Goal: Task Accomplishment & Management: Complete application form

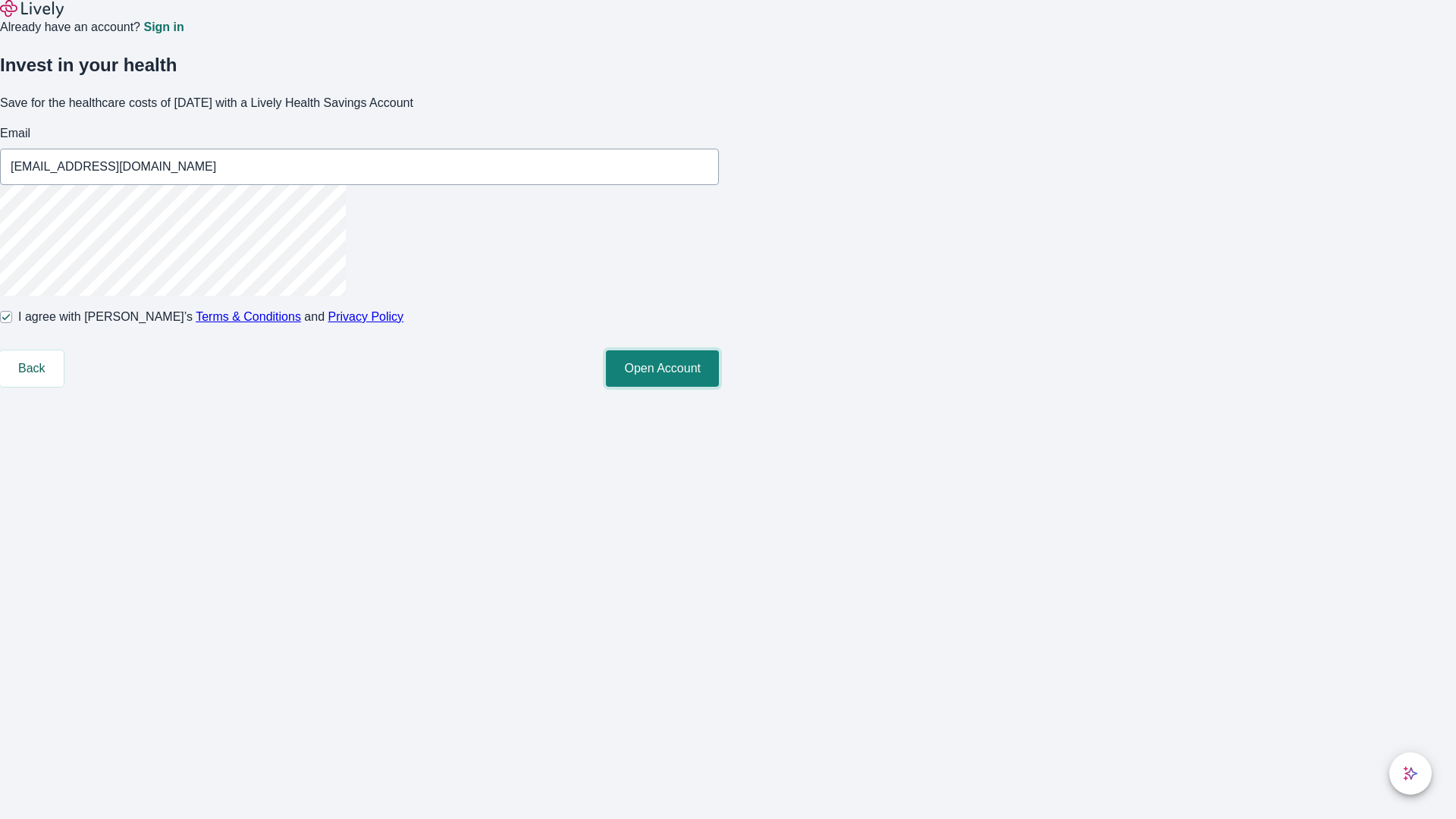
click at [719, 386] on button "Open Account" at bounding box center [662, 368] width 113 height 36
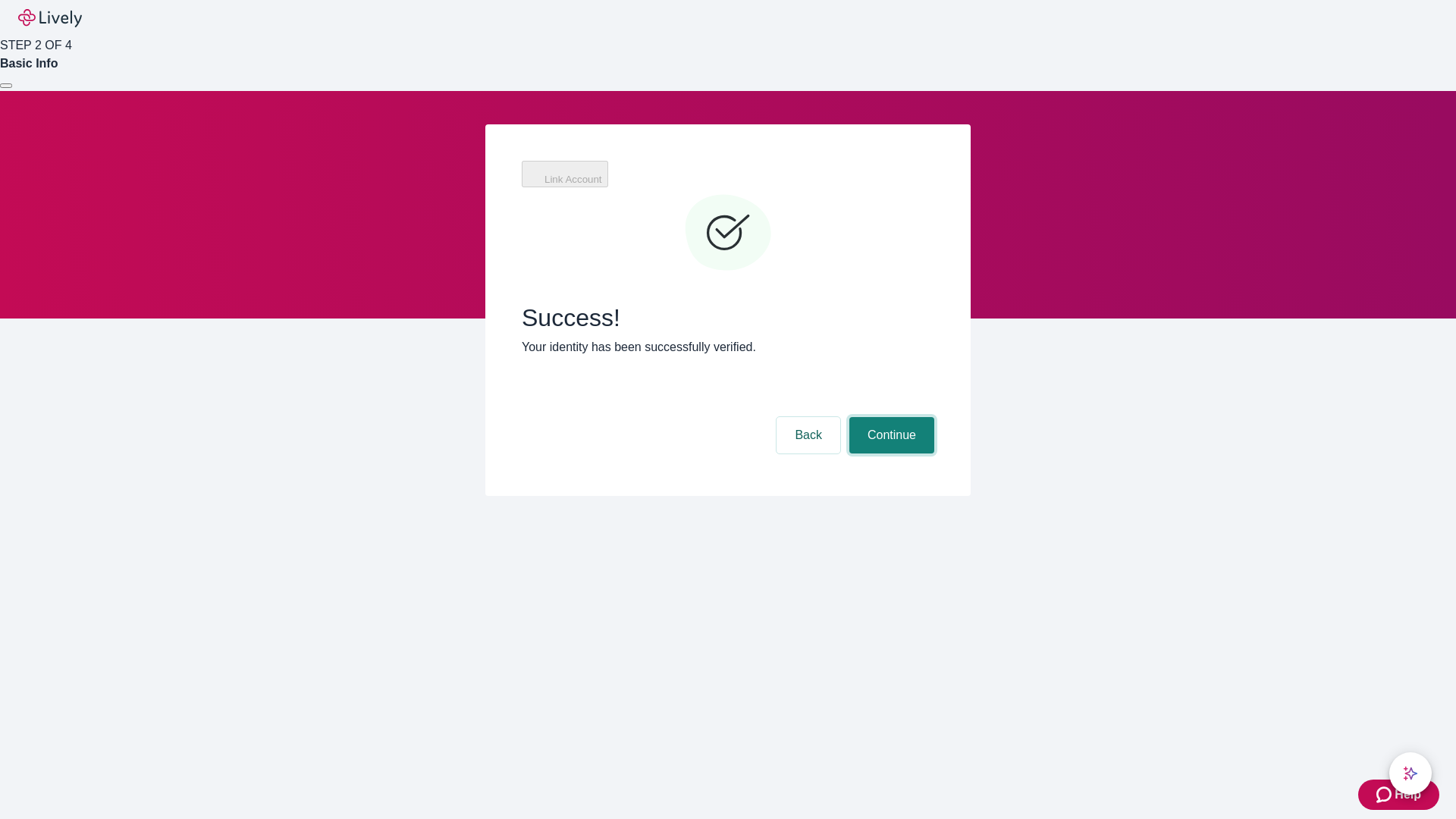
click at [889, 417] on button "Continue" at bounding box center [892, 434] width 85 height 36
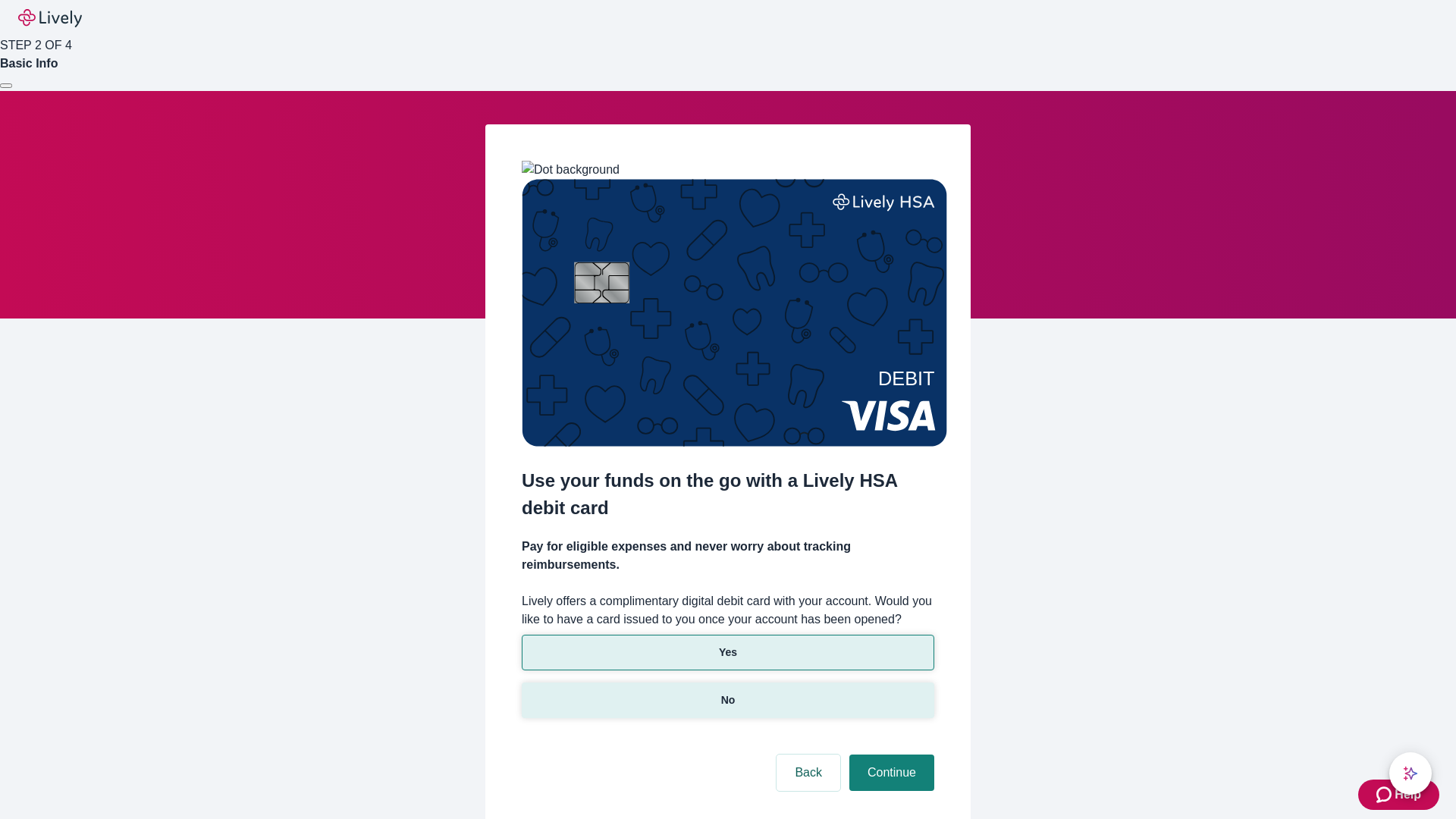
click at [727, 692] on p "No" at bounding box center [729, 700] width 14 height 16
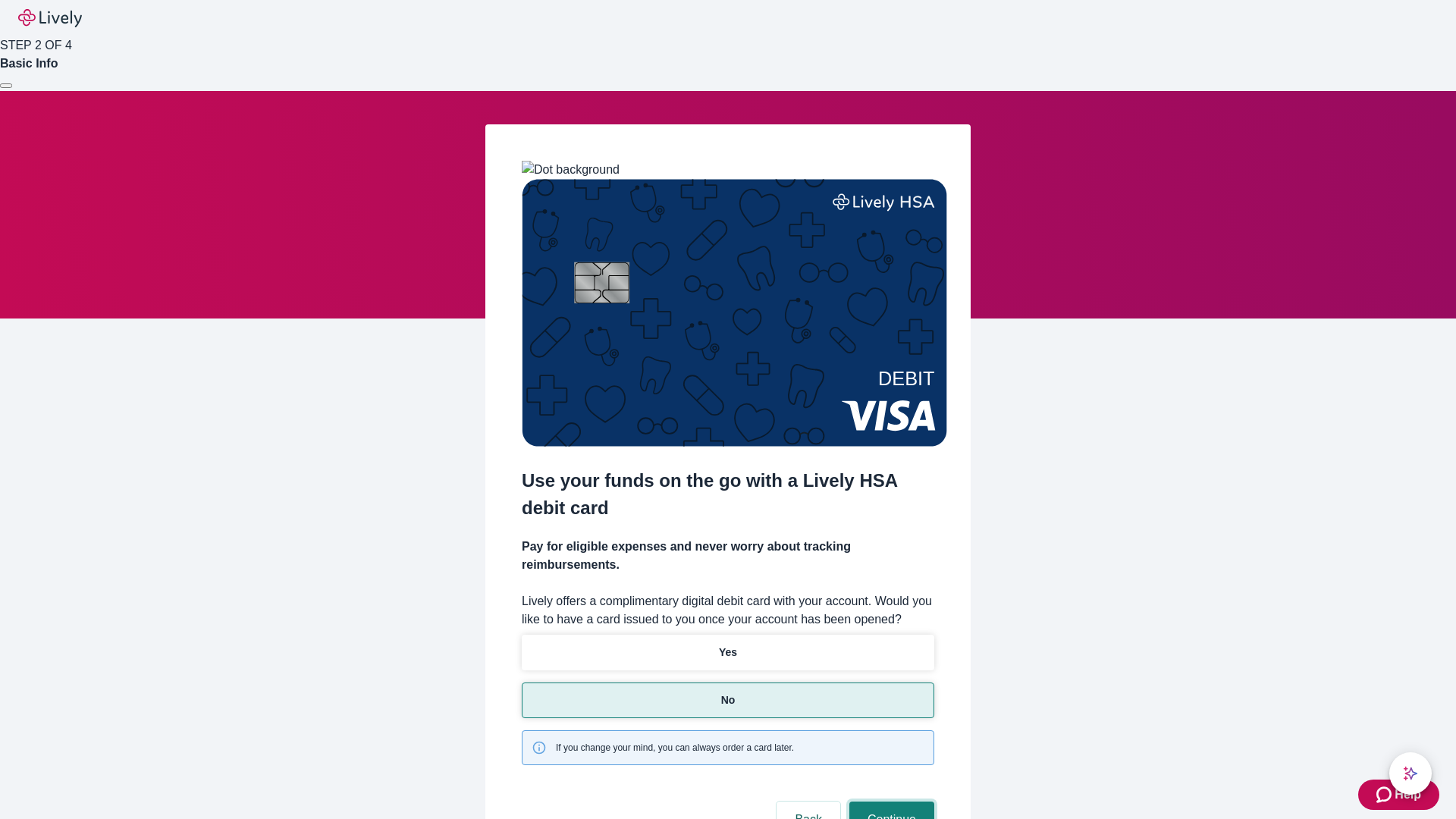
click at [889, 801] on button "Continue" at bounding box center [892, 819] width 85 height 36
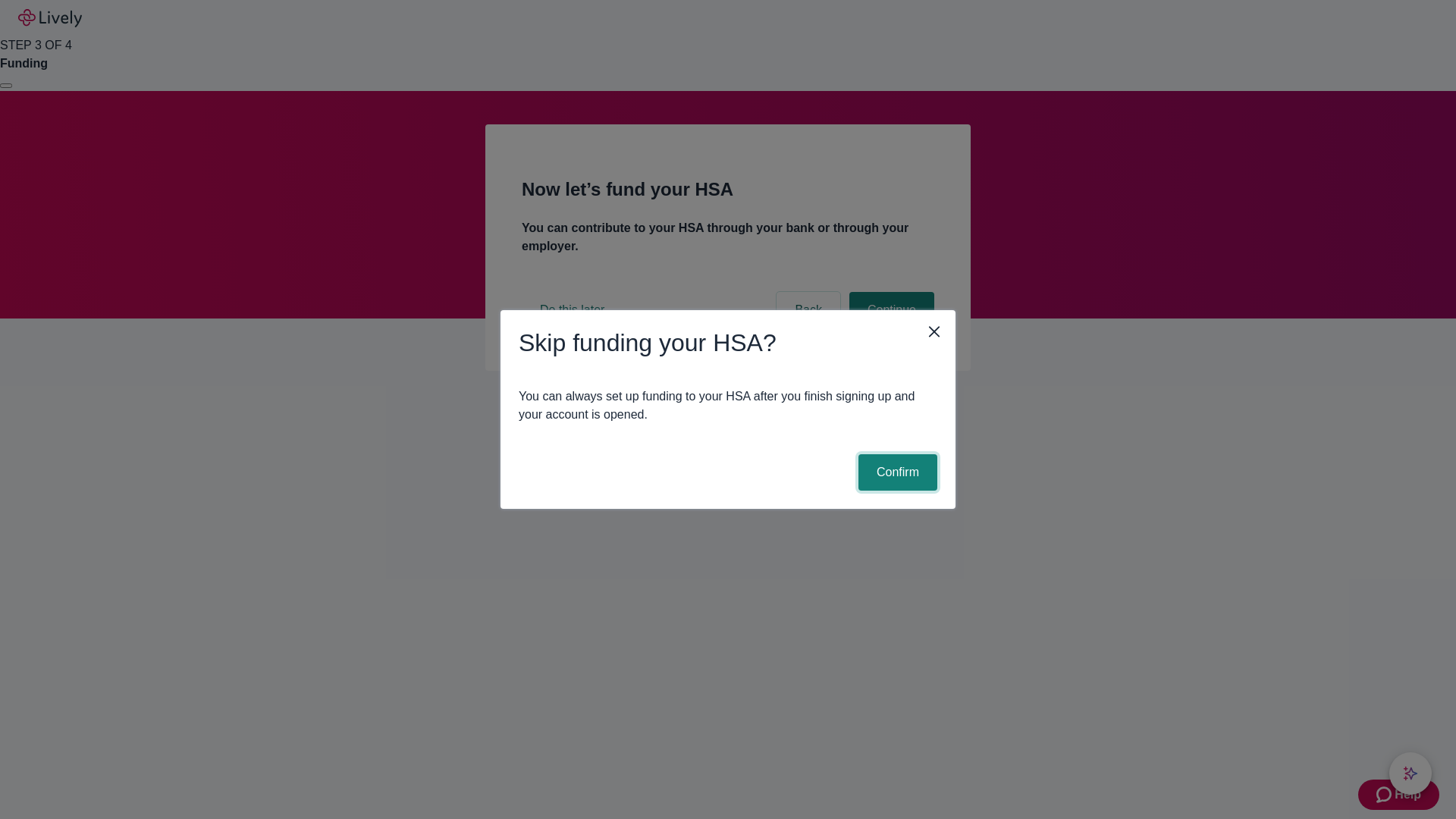
click at [896, 472] on button "Confirm" at bounding box center [898, 472] width 79 height 36
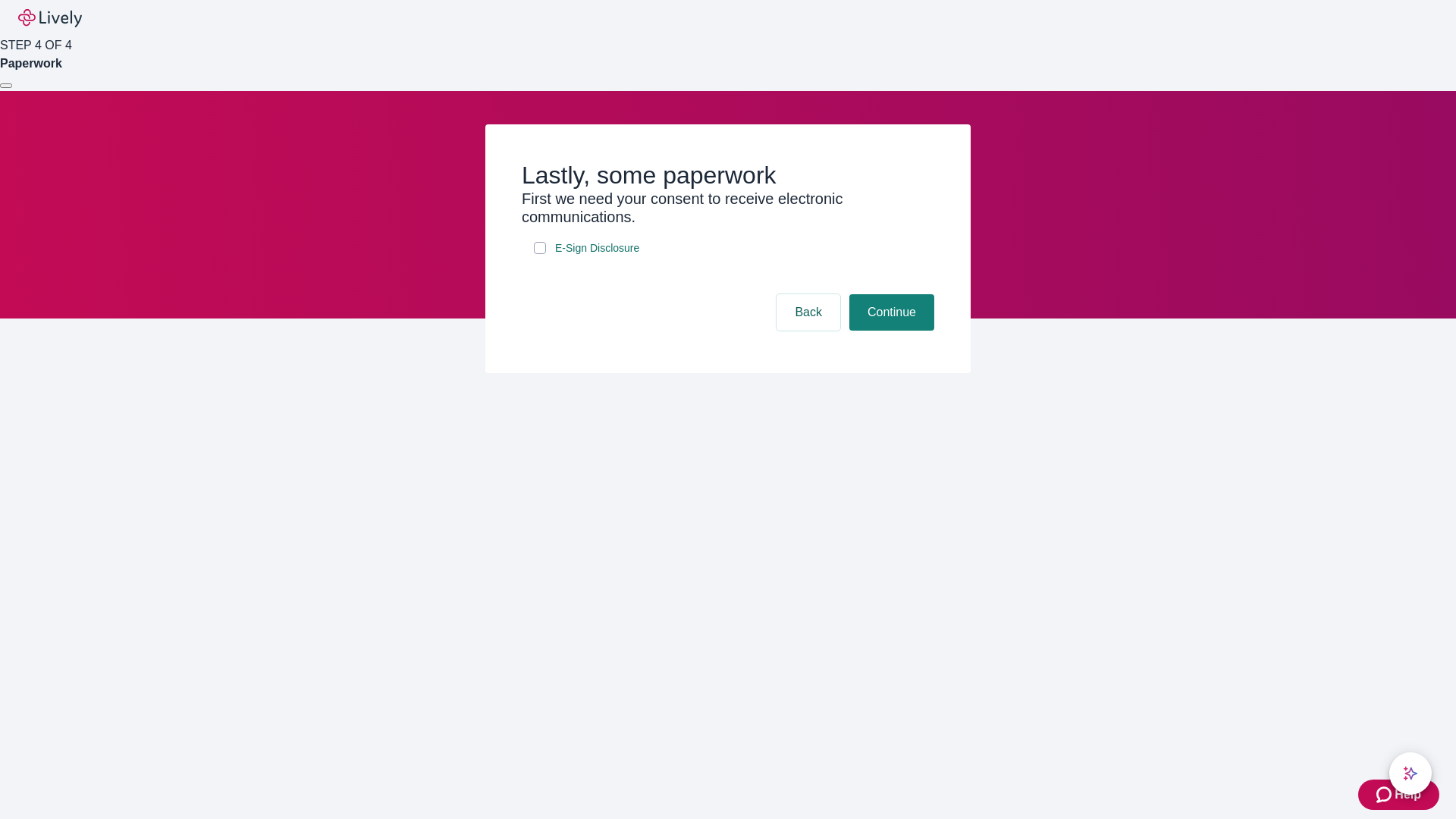
click at [540, 254] on input "E-Sign Disclosure" at bounding box center [540, 248] width 12 height 12
checkbox input "true"
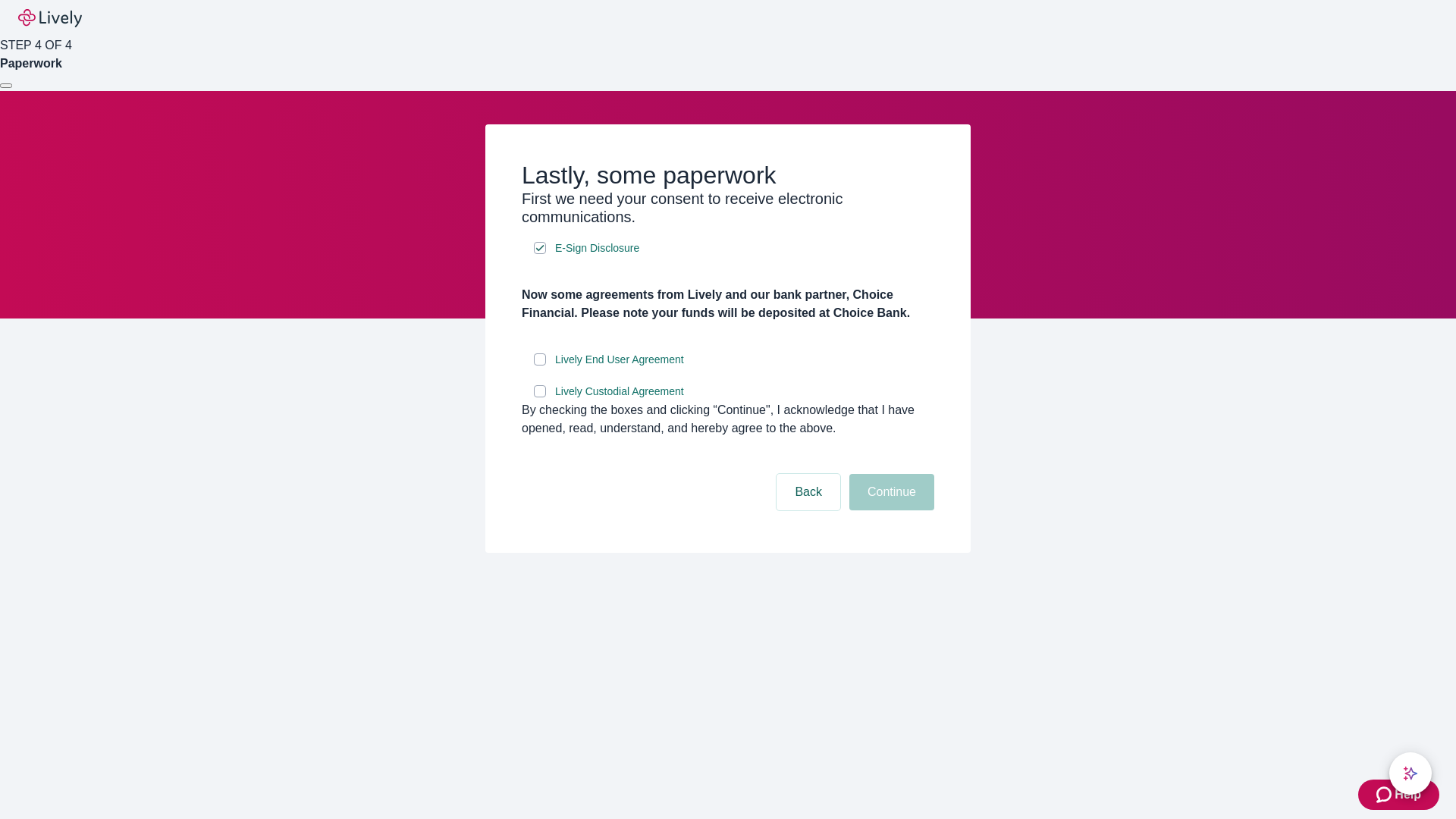
click at [540, 365] on input "Lively End User Agreement" at bounding box center [540, 359] width 12 height 12
checkbox input "true"
click at [540, 397] on input "Lively Custodial Agreement" at bounding box center [540, 390] width 12 height 12
checkbox input "true"
click at [889, 510] on button "Continue" at bounding box center [892, 491] width 85 height 36
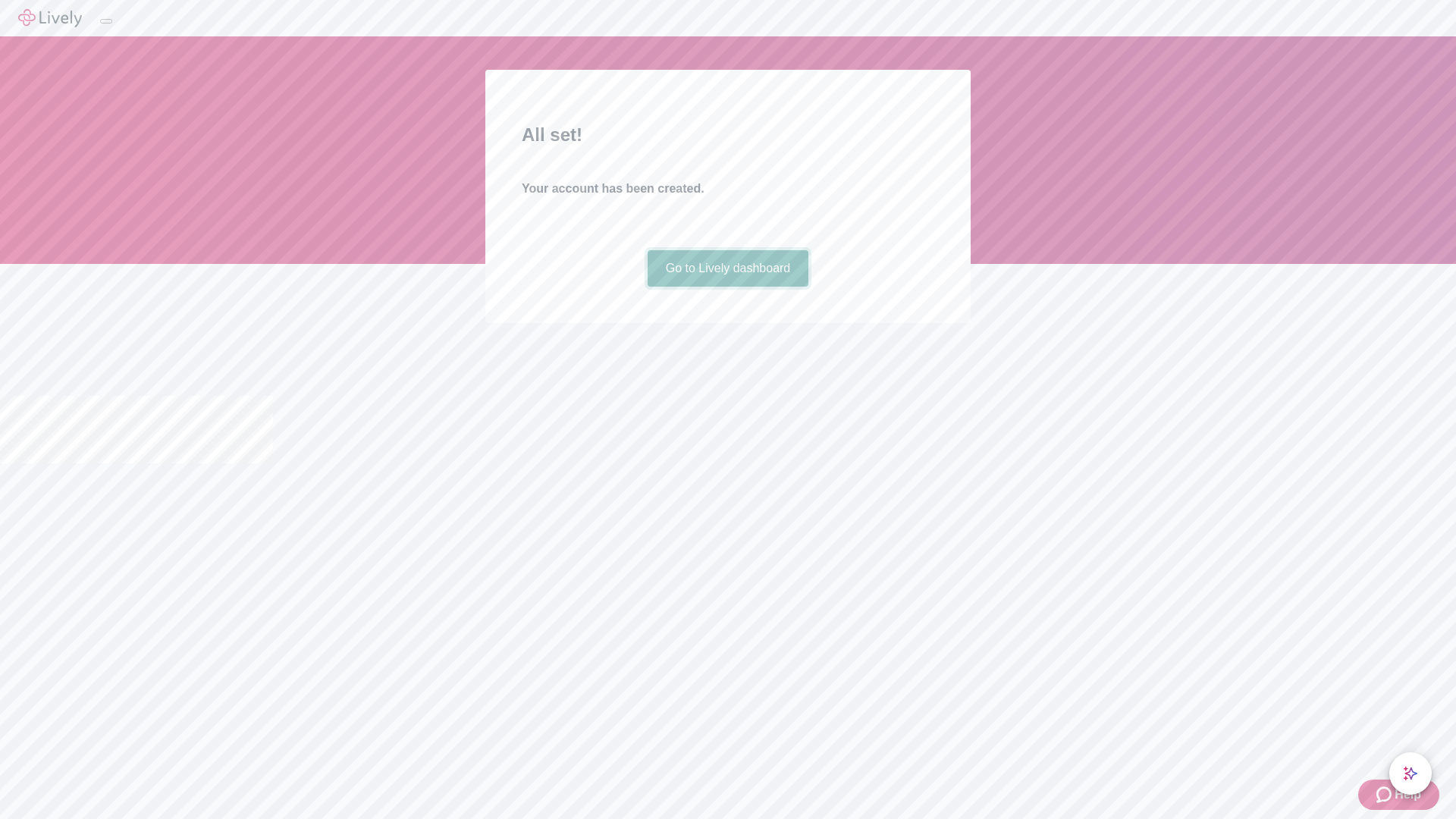
click at [727, 287] on link "Go to Lively dashboard" at bounding box center [728, 268] width 161 height 36
